Goal: Information Seeking & Learning: Compare options

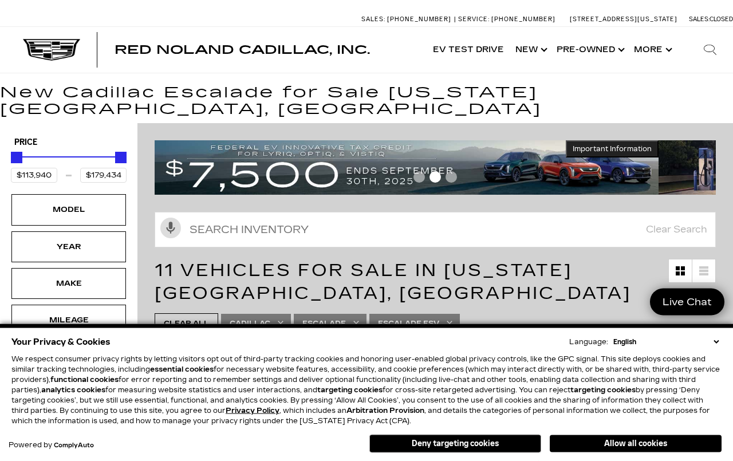
click at [500, 435] on button "Deny targeting cookies" at bounding box center [456, 444] width 172 height 18
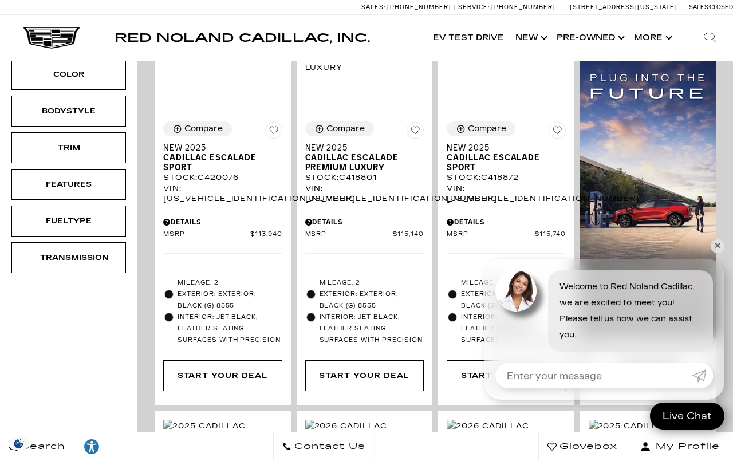
scroll to position [323, 0]
click at [723, 253] on link "✕" at bounding box center [718, 246] width 14 height 14
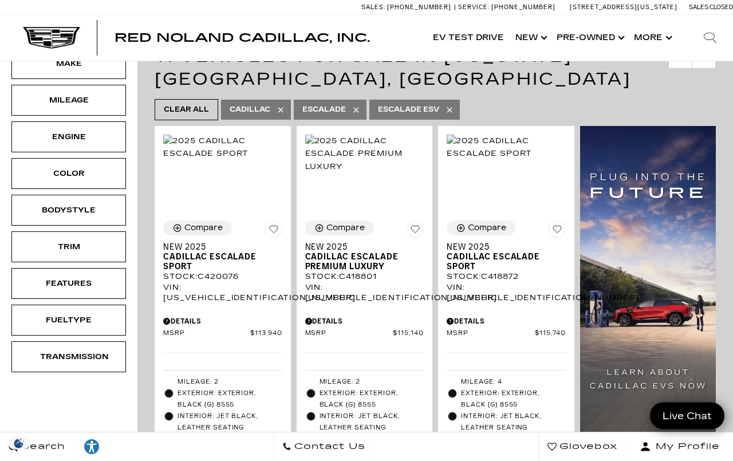
scroll to position [214, 0]
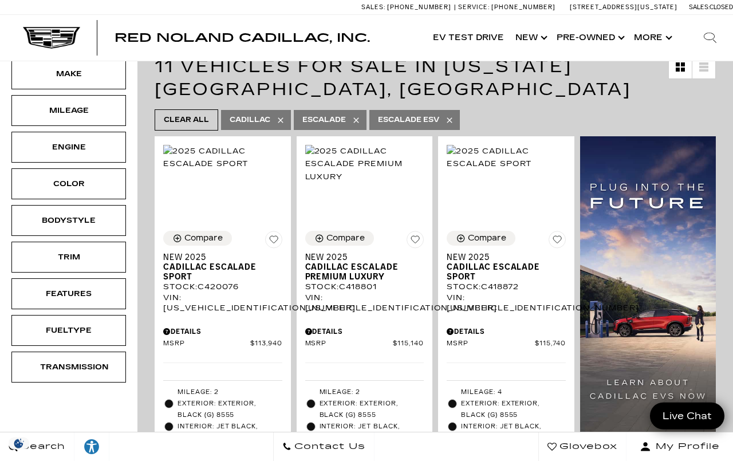
click at [391, 265] on span "Cadillac Escalade Premium Luxury" at bounding box center [360, 271] width 111 height 19
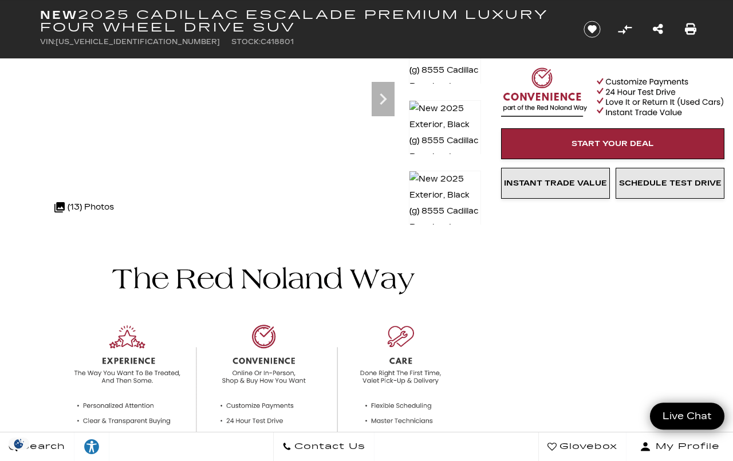
scroll to position [156, 0]
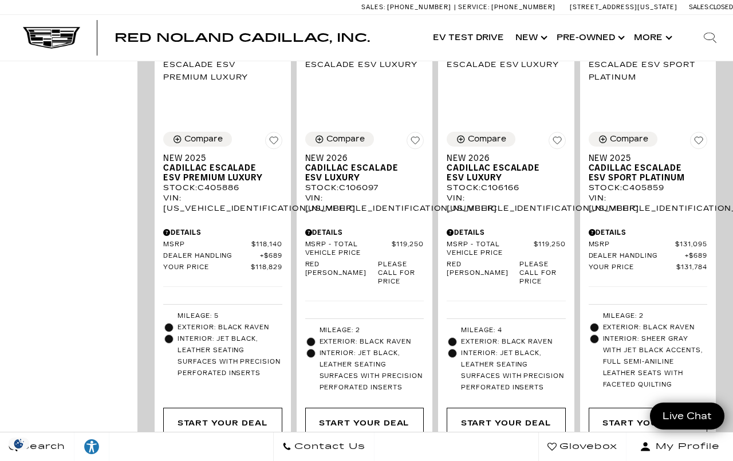
scroll to position [668, 0]
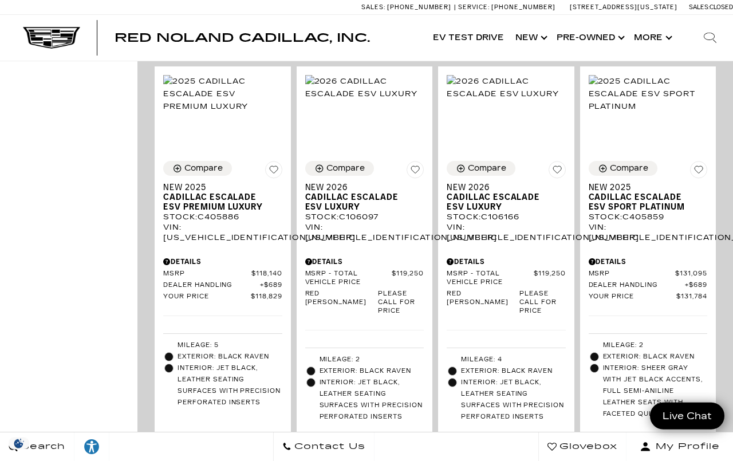
click at [529, 210] on span "Cadillac Escalade ESV Luxury" at bounding box center [502, 202] width 111 height 19
click at [508, 207] on span "Cadillac Escalade ESV Luxury" at bounding box center [502, 202] width 111 height 19
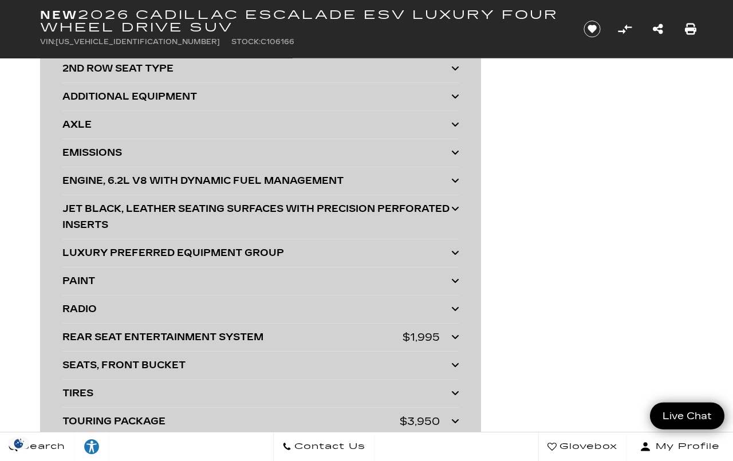
scroll to position [3001, 0]
click at [156, 171] on div "ENGINE, 6.2L V8 WITH DYNAMIC FUEL MANAGEMENT Direct Injection and Variable Valv…" at bounding box center [260, 181] width 397 height 28
click at [459, 178] on icon at bounding box center [455, 179] width 8 height 9
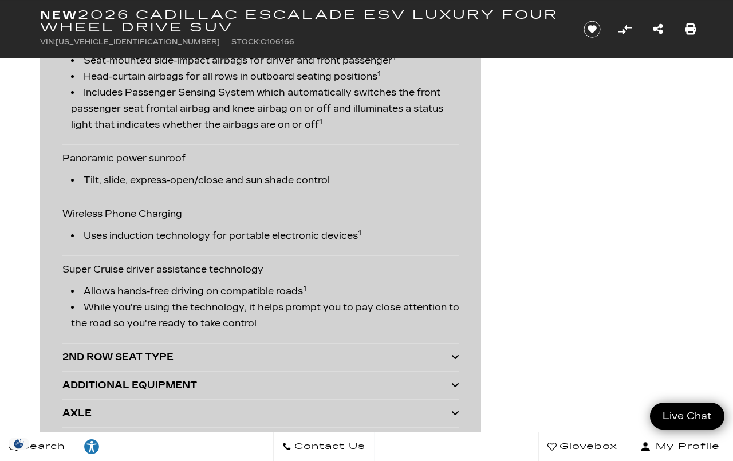
scroll to position [2705, 0]
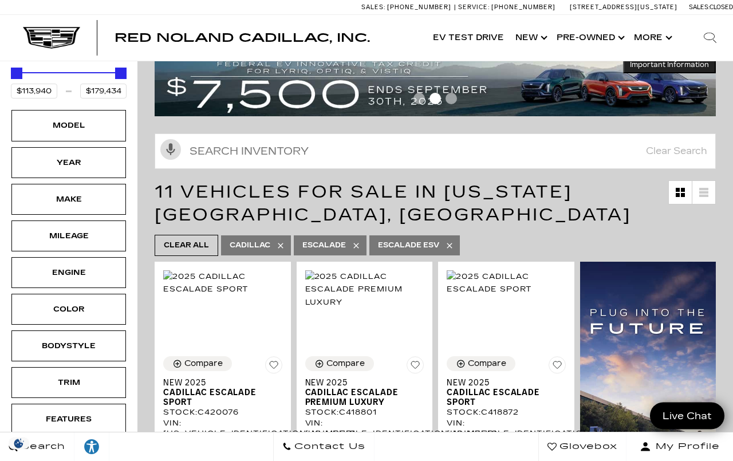
scroll to position [88, 0]
click at [73, 266] on div "Engine" at bounding box center [68, 272] width 57 height 13
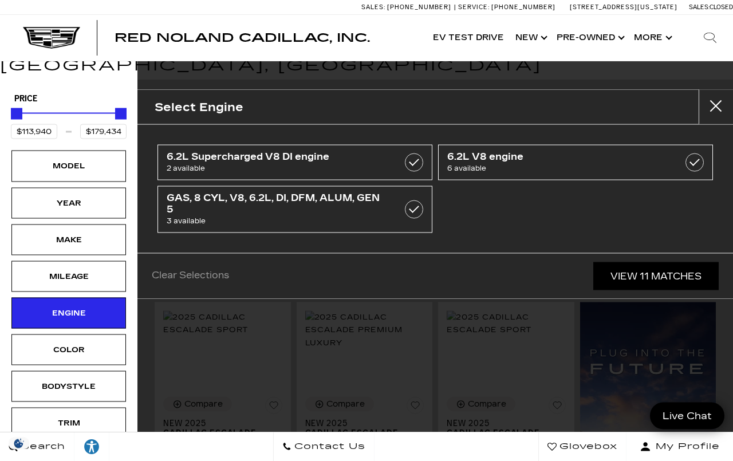
scroll to position [0, 0]
